Goal: Task Accomplishment & Management: Manage account settings

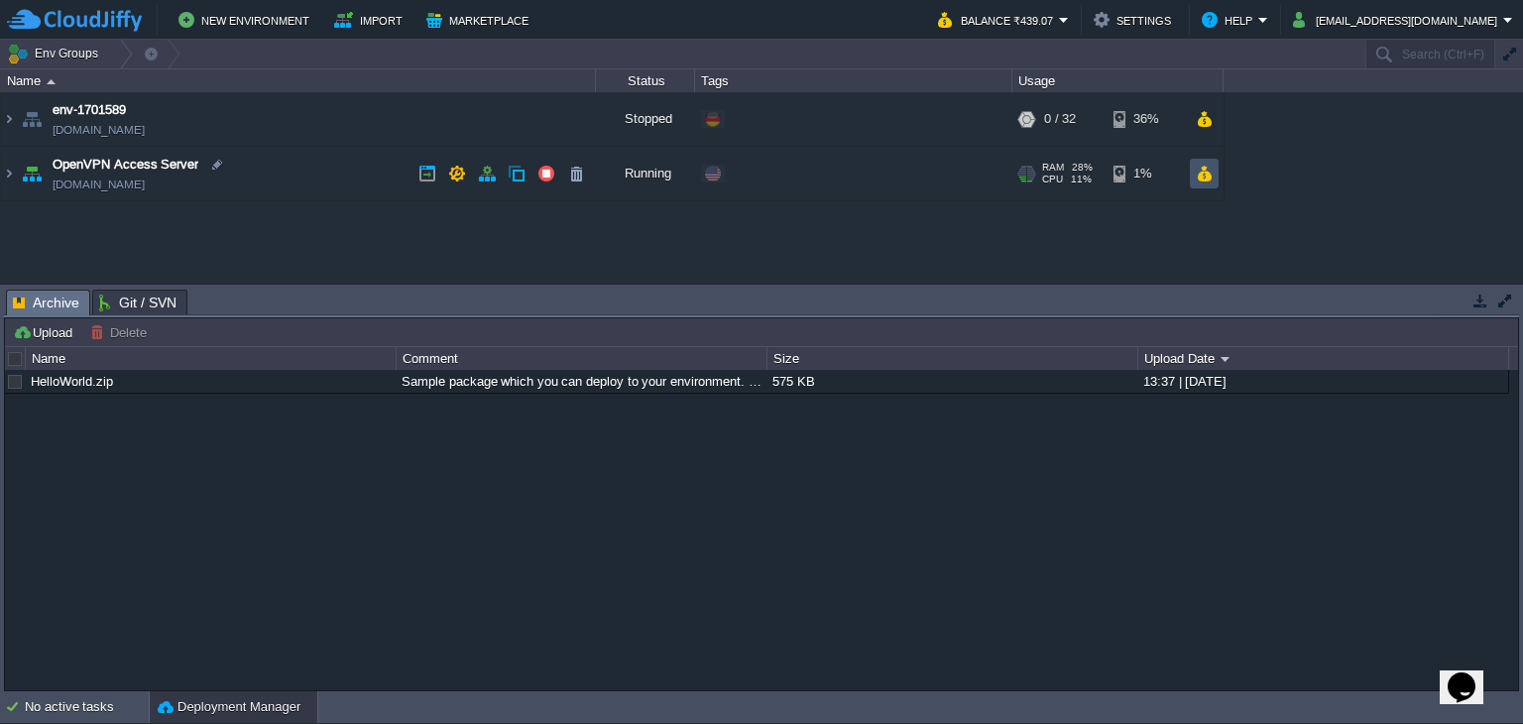
click at [1208, 175] on button "button" at bounding box center [1204, 174] width 17 height 18
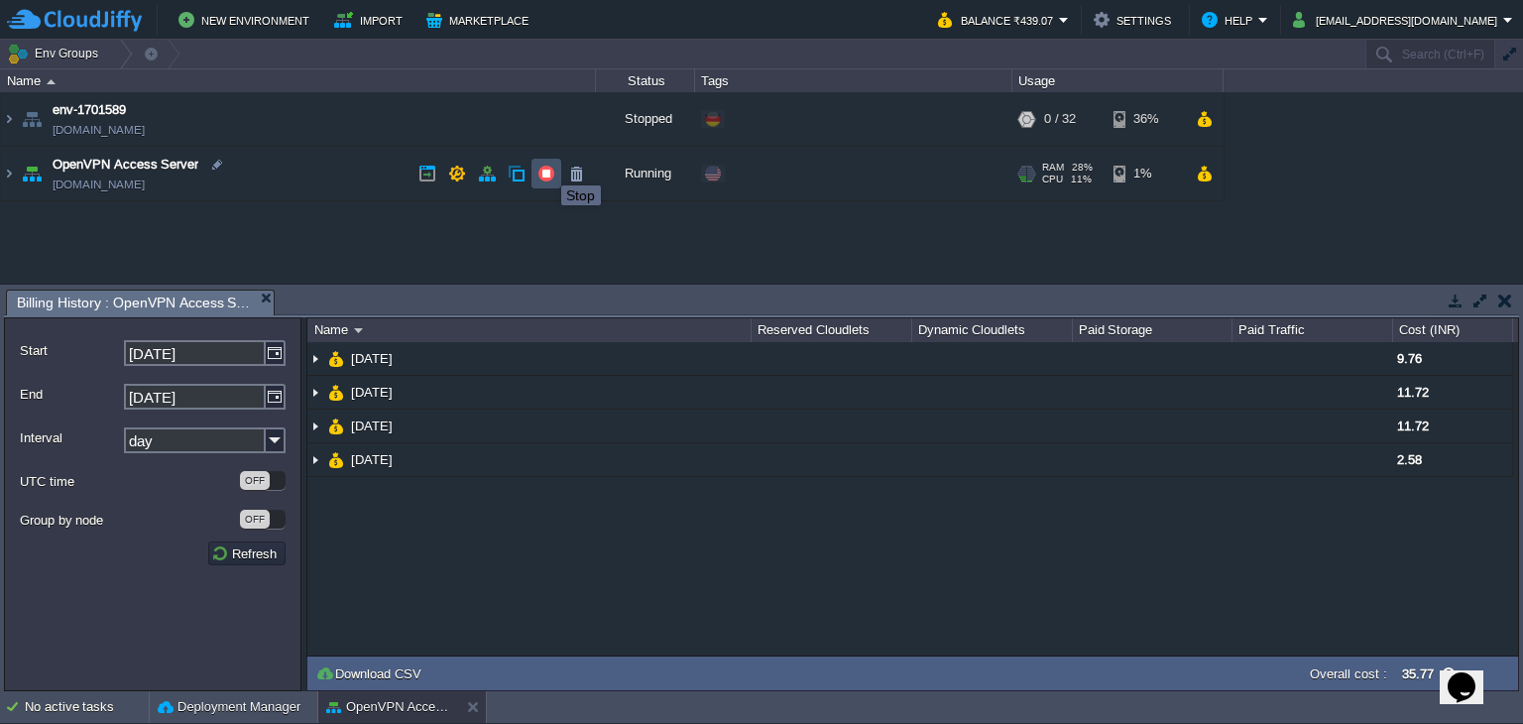
click at [546, 168] on button "button" at bounding box center [546, 174] width 18 height 18
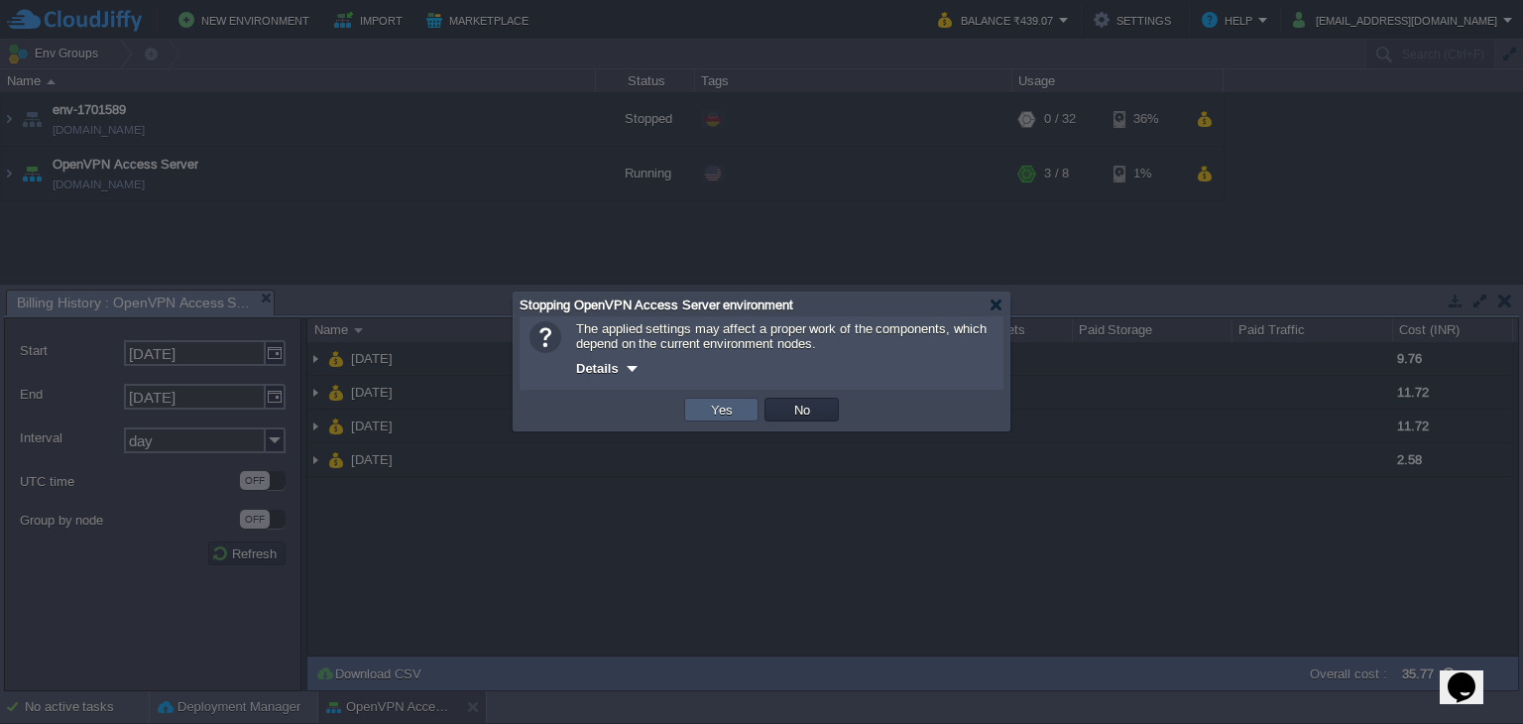
click at [701, 400] on td "Yes" at bounding box center [721, 410] width 74 height 24
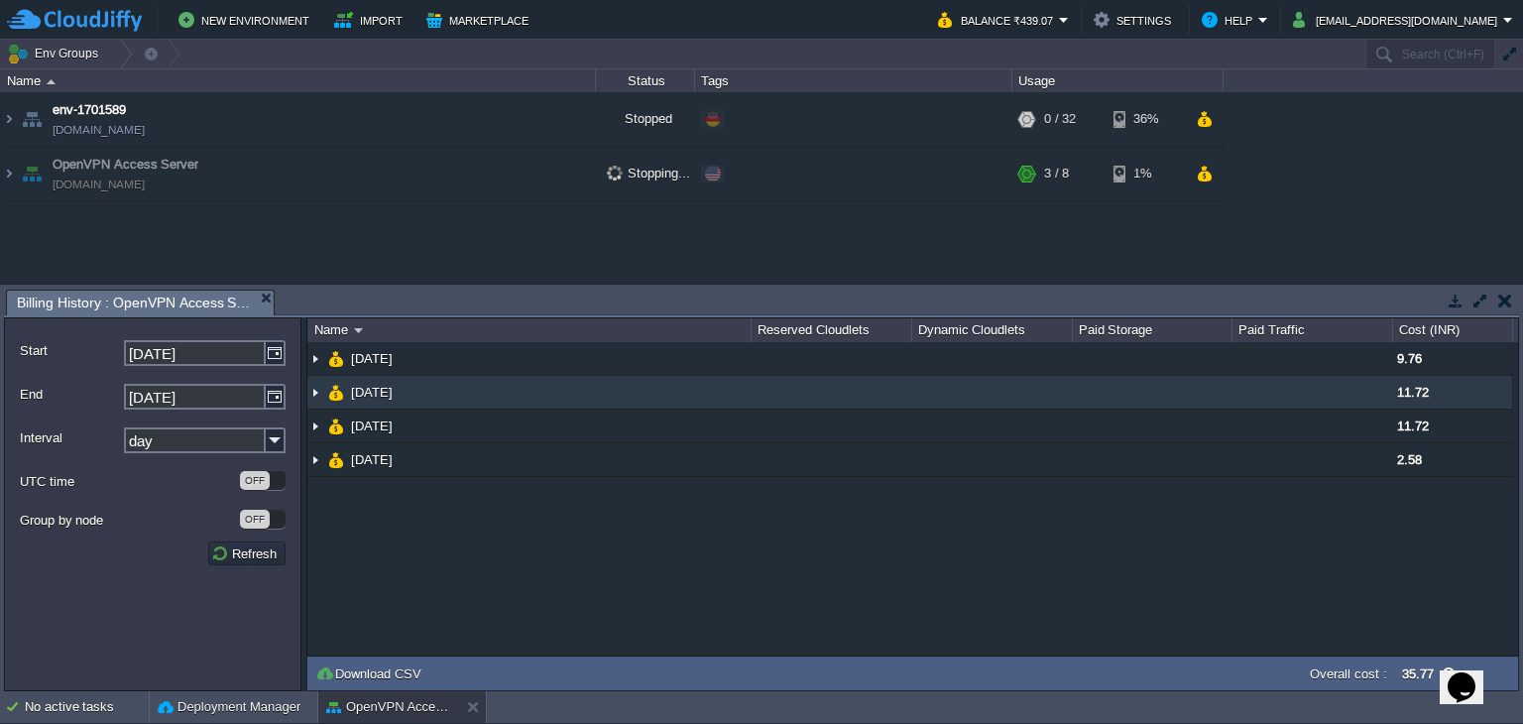
click at [701, 400] on td "[DATE]" at bounding box center [528, 393] width 443 height 34
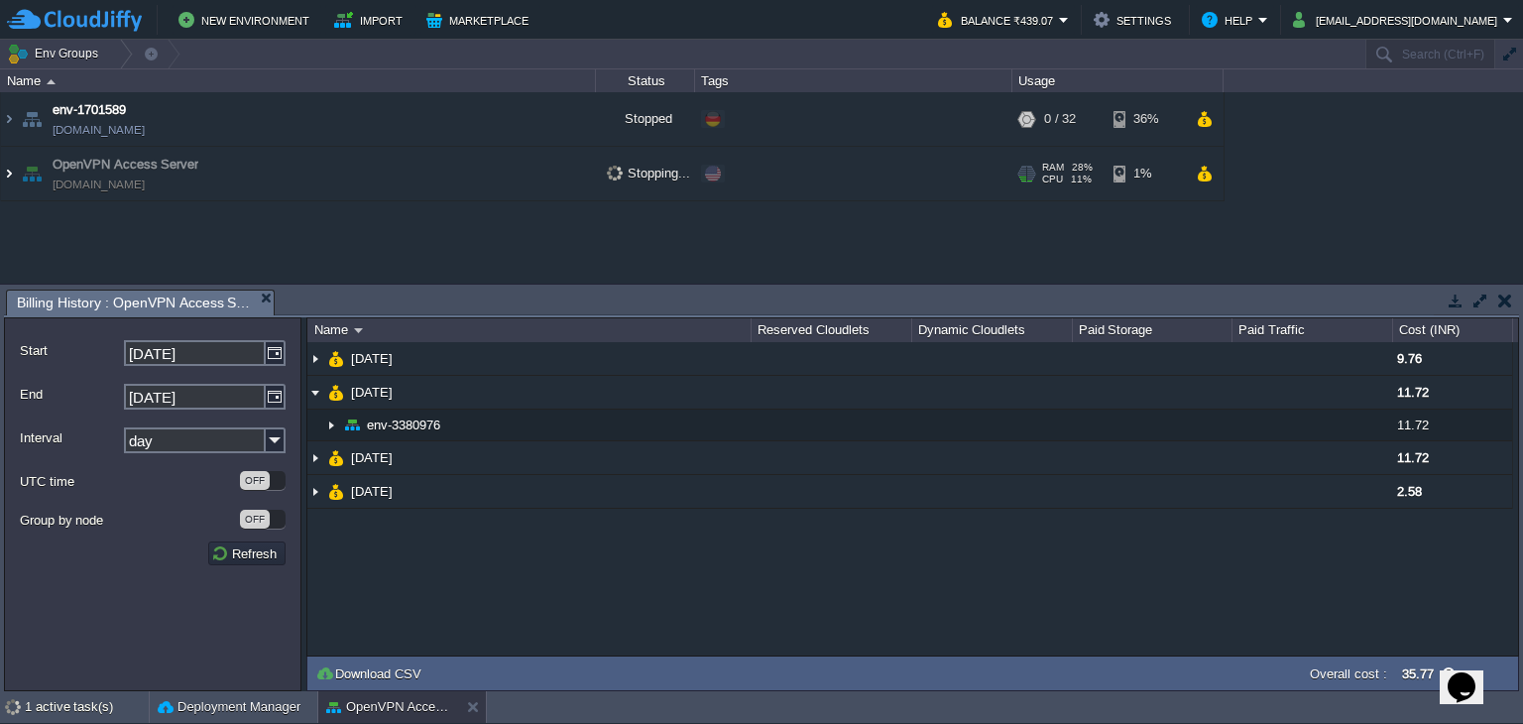
click at [8, 172] on img at bounding box center [9, 174] width 16 height 54
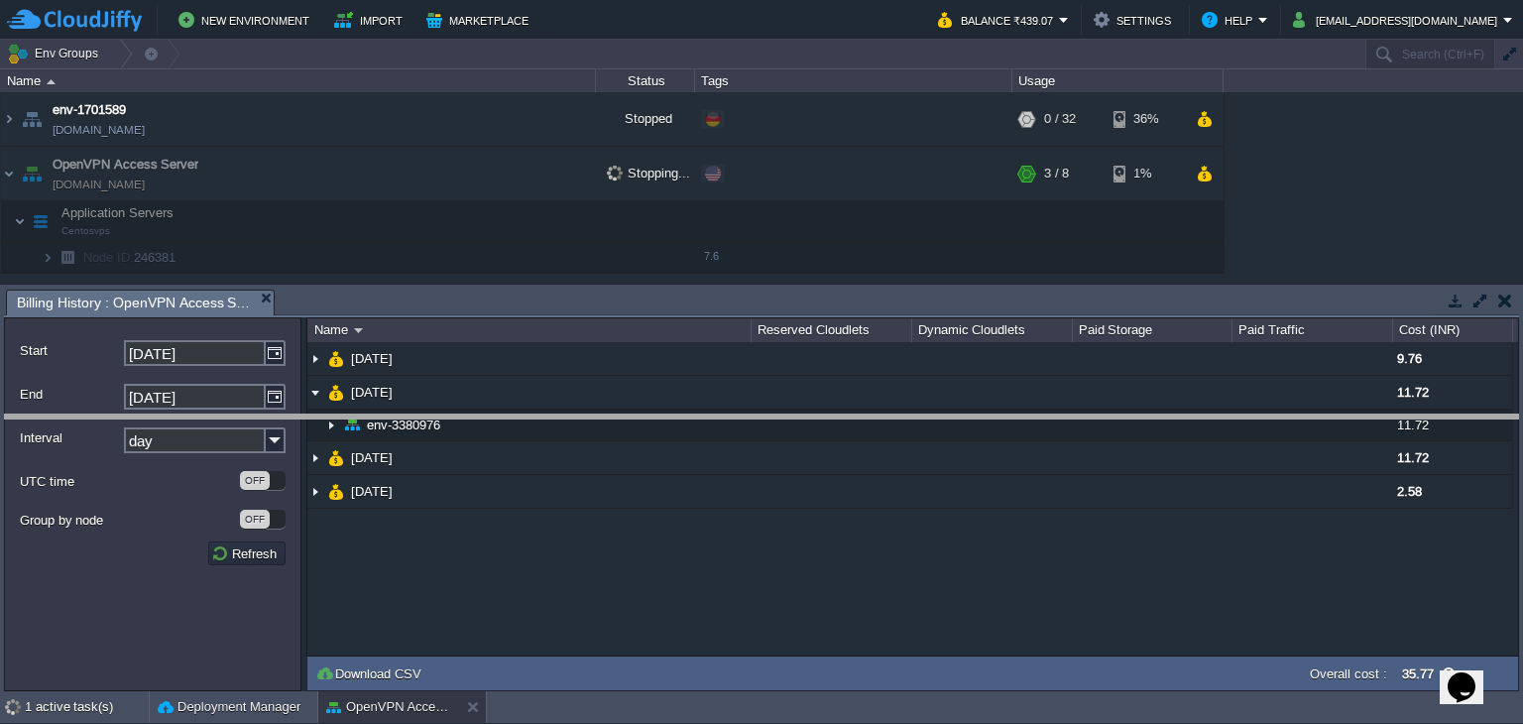
drag, startPoint x: 482, startPoint y: 293, endPoint x: 455, endPoint y: 445, distance: 154.0
click at [455, 445] on body "New Environment Import Marketplace Bonus ₹0.00 Upgrade Account Balance ₹439.07 …" at bounding box center [761, 362] width 1523 height 724
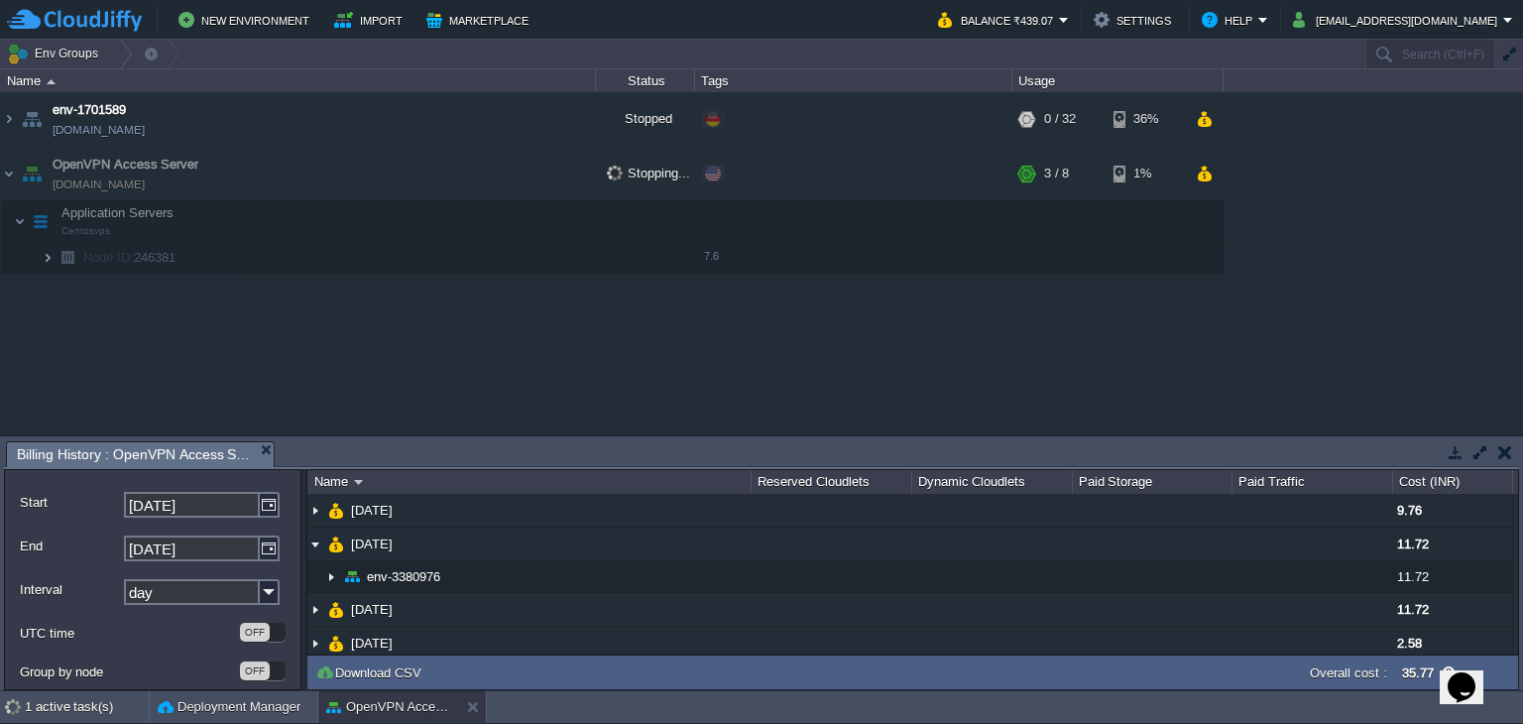
click at [44, 257] on img at bounding box center [48, 257] width 12 height 31
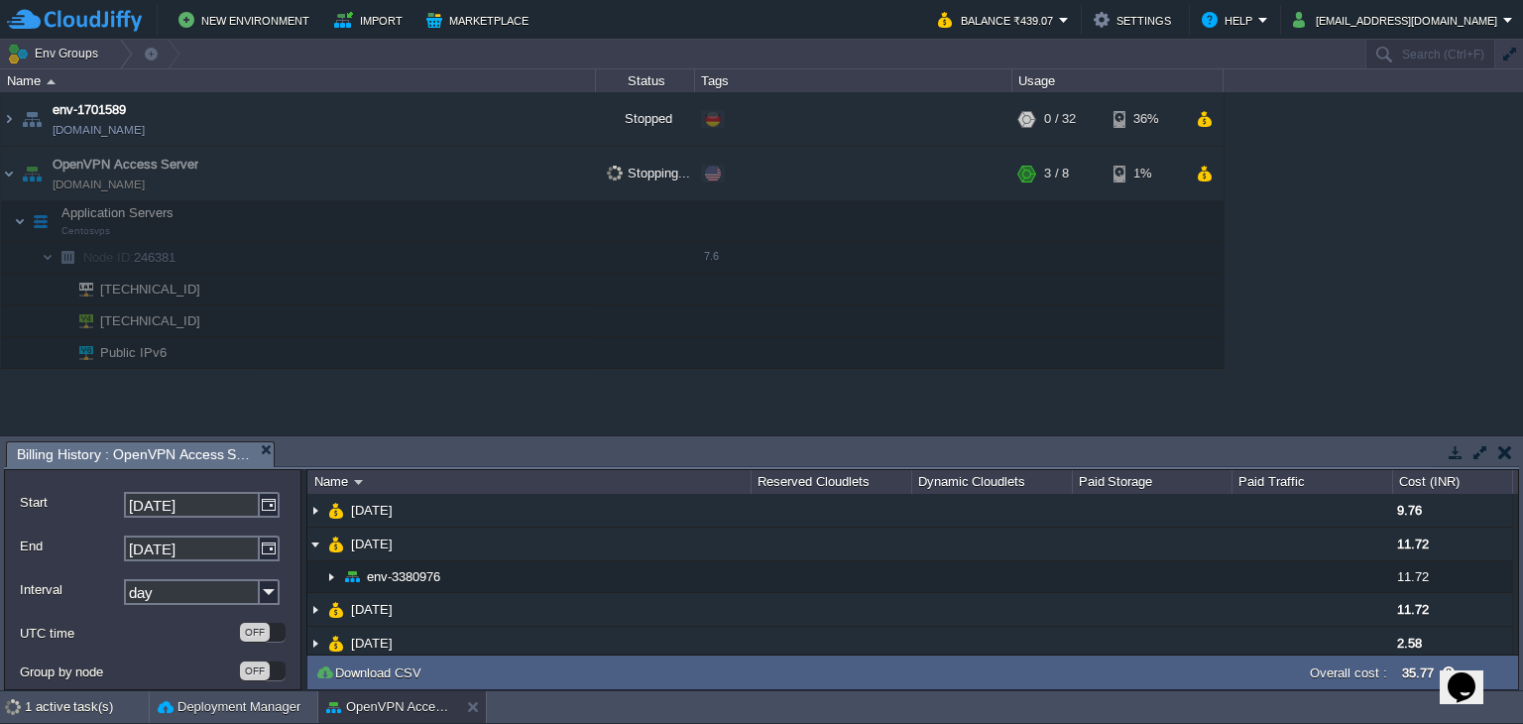
click at [178, 313] on span "[TECHNICAL_ID]" at bounding box center [150, 320] width 105 height 31
click at [557, 310] on td "[TECHNICAL_ID]" at bounding box center [298, 321] width 595 height 32
click at [593, 311] on td "[TECHNICAL_ID]" at bounding box center [298, 321] width 595 height 32
click at [632, 305] on td at bounding box center [645, 321] width 99 height 32
